Goal: Task Accomplishment & Management: Use online tool/utility

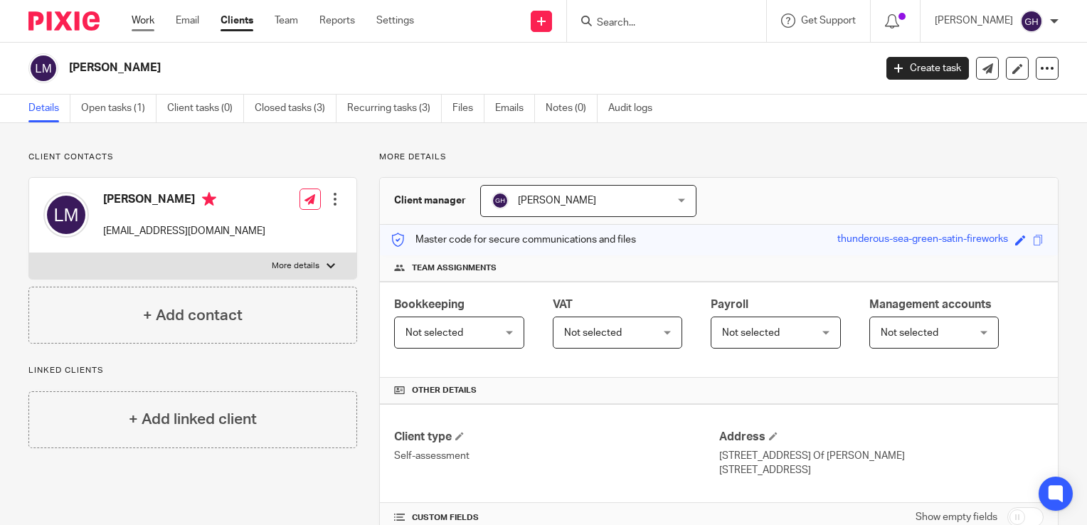
click at [139, 21] on link "Work" at bounding box center [143, 21] width 23 height 14
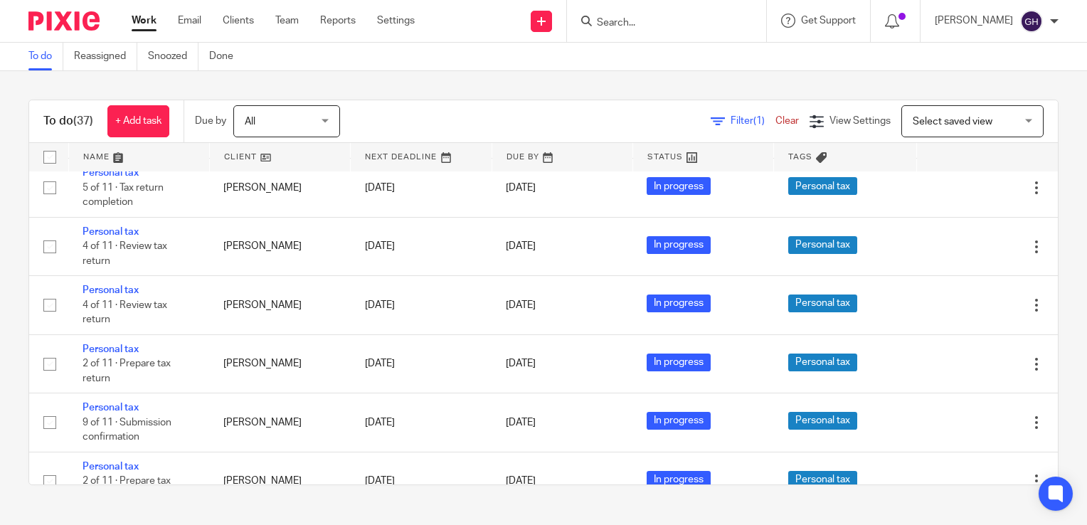
scroll to position [1495, 0]
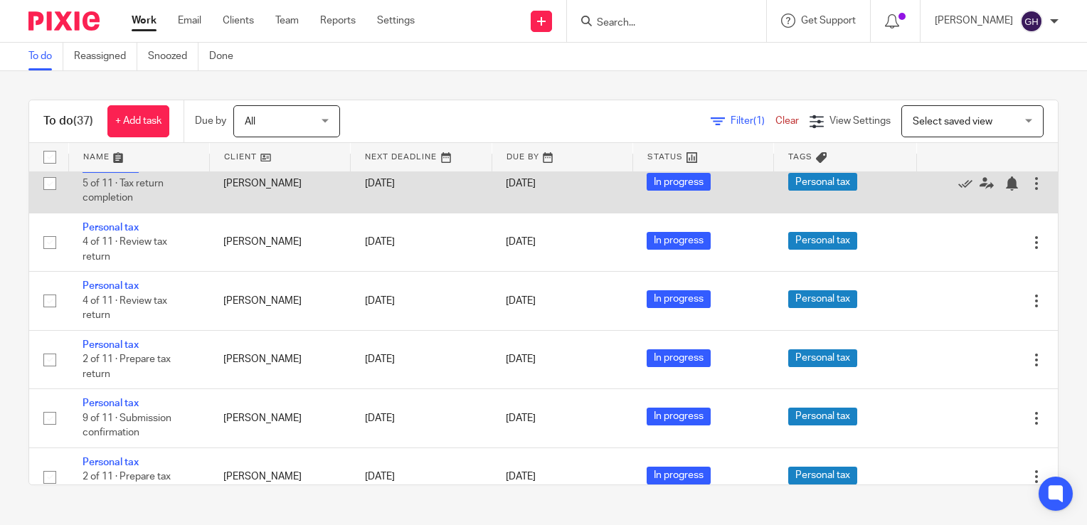
click at [103, 174] on link "Personal tax" at bounding box center [111, 169] width 56 height 10
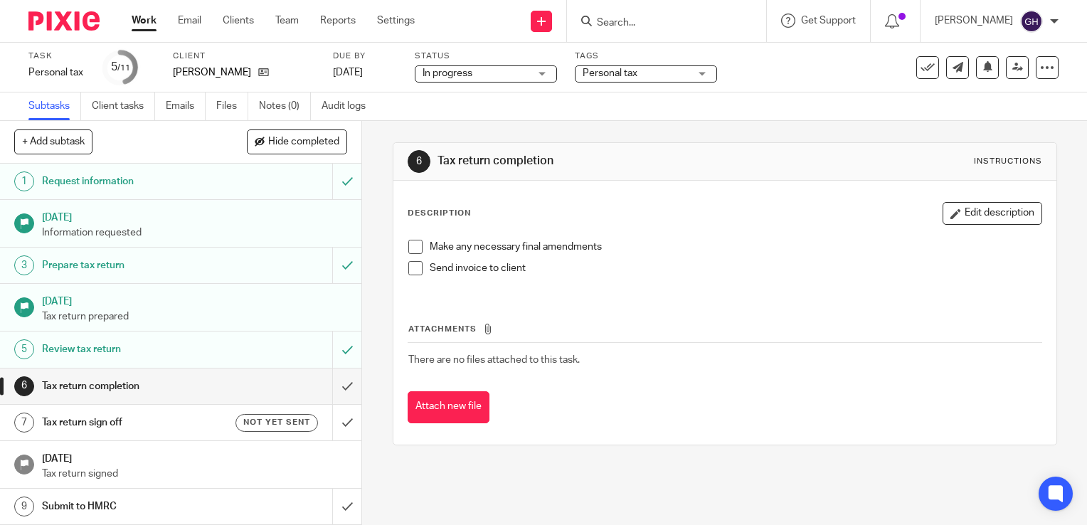
click at [409, 243] on span at bounding box center [415, 247] width 14 height 14
click at [413, 269] on span at bounding box center [415, 268] width 14 height 14
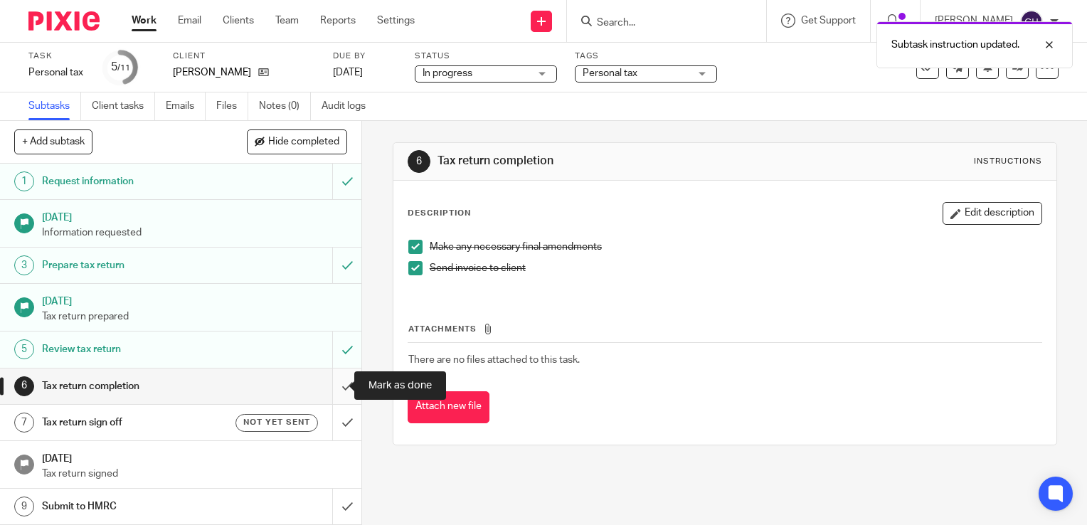
click at [333, 383] on input "submit" at bounding box center [181, 387] width 362 height 36
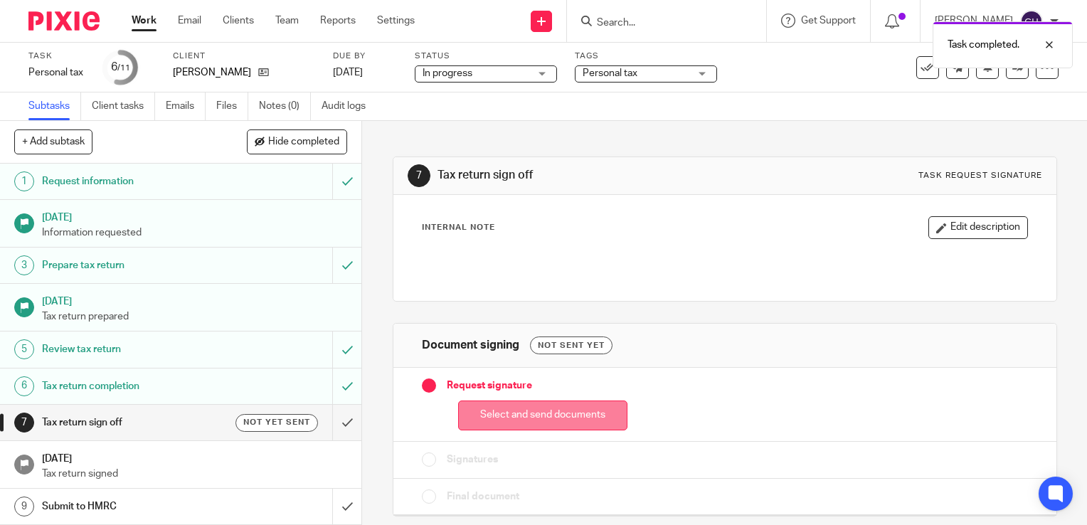
click at [575, 413] on button "Select and send documents" at bounding box center [542, 416] width 169 height 31
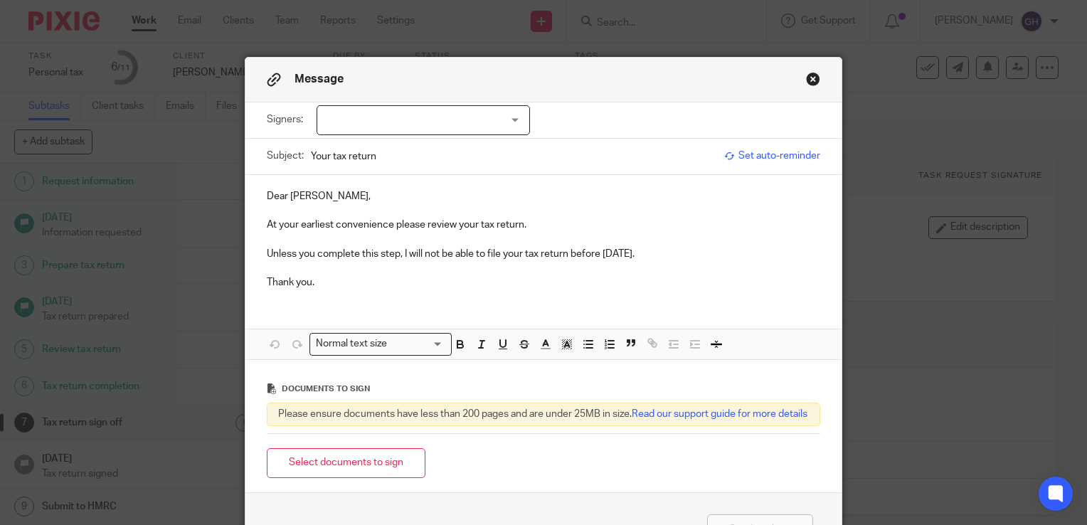
click at [518, 123] on div at bounding box center [423, 120] width 213 height 30
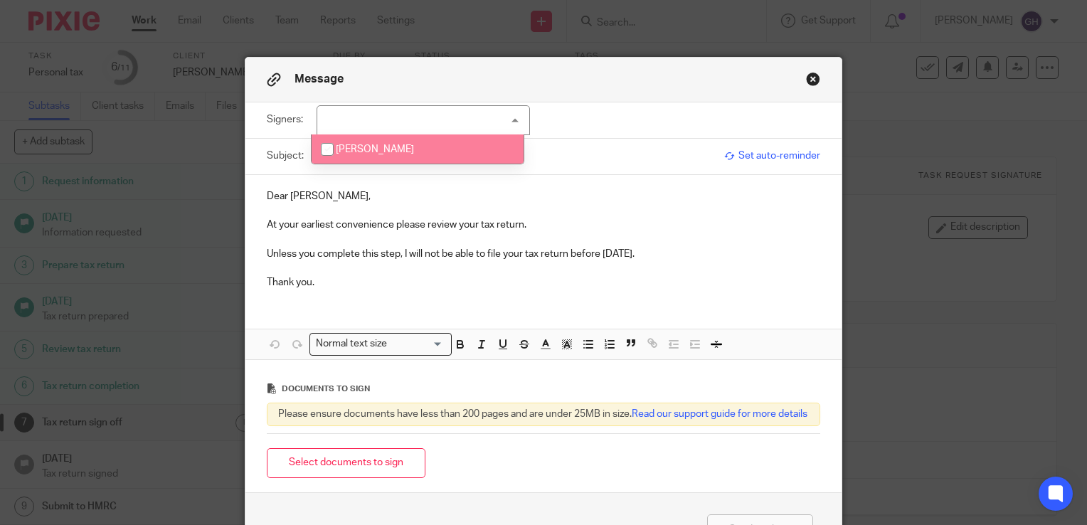
click at [324, 153] on input "checkbox" at bounding box center [327, 149] width 27 height 27
checkbox input "true"
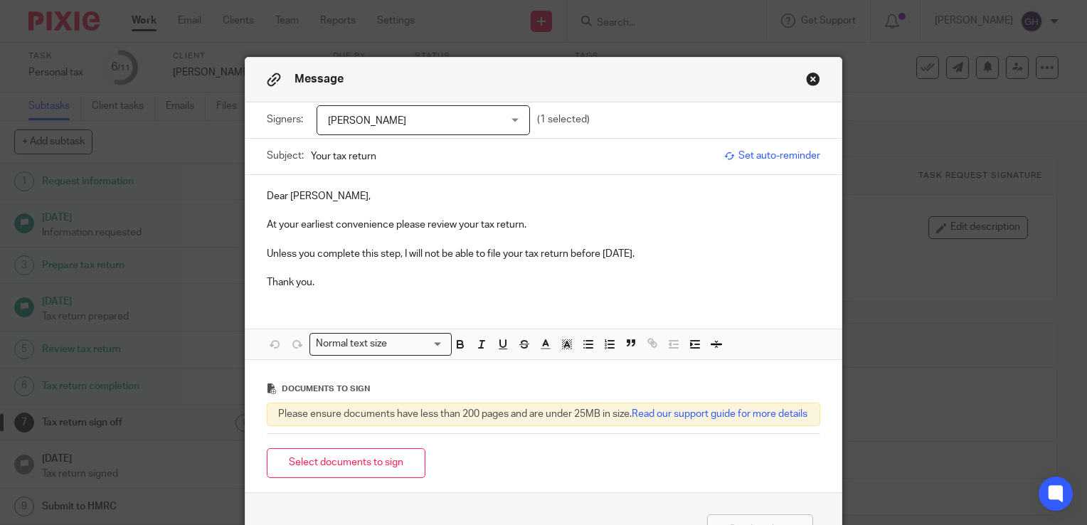
click at [416, 198] on p "Dear [PERSON_NAME]," at bounding box center [544, 196] width 554 height 14
click at [453, 223] on p "At your earliest convenience please review your tax return." at bounding box center [544, 225] width 554 height 14
click at [312, 473] on button "Select documents to sign" at bounding box center [346, 463] width 159 height 31
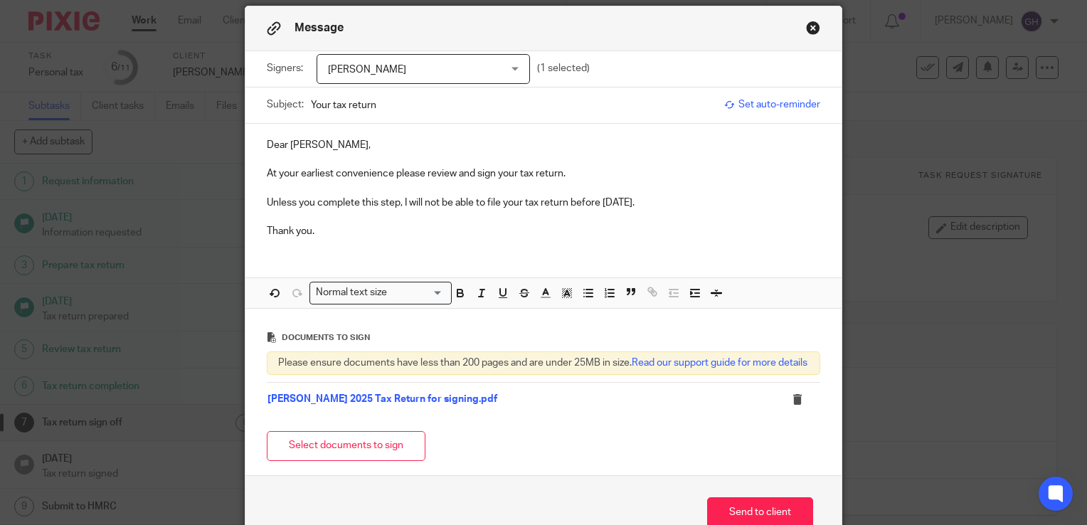
scroll to position [145, 0]
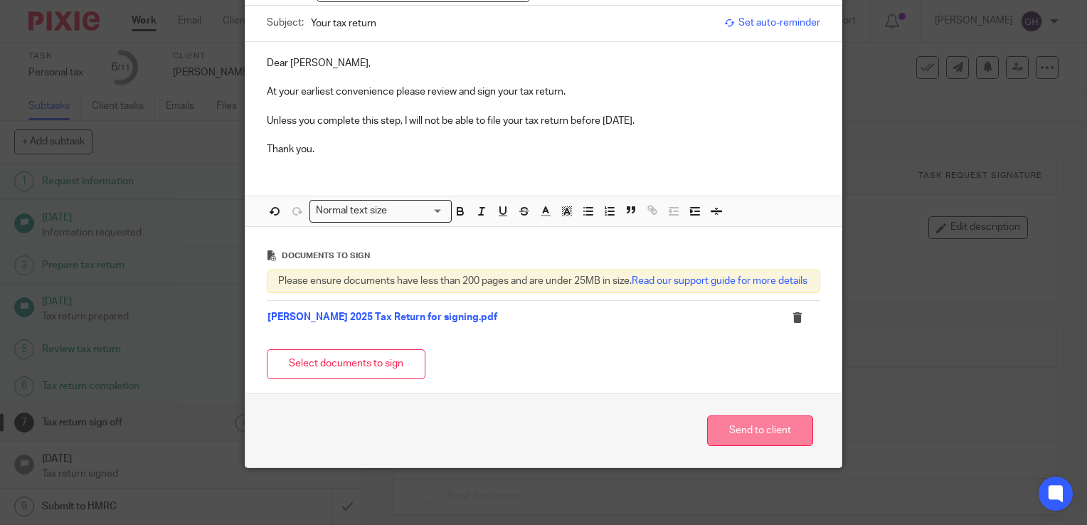
click at [741, 431] on button "Send to client" at bounding box center [760, 431] width 106 height 31
